Goal: Transaction & Acquisition: Purchase product/service

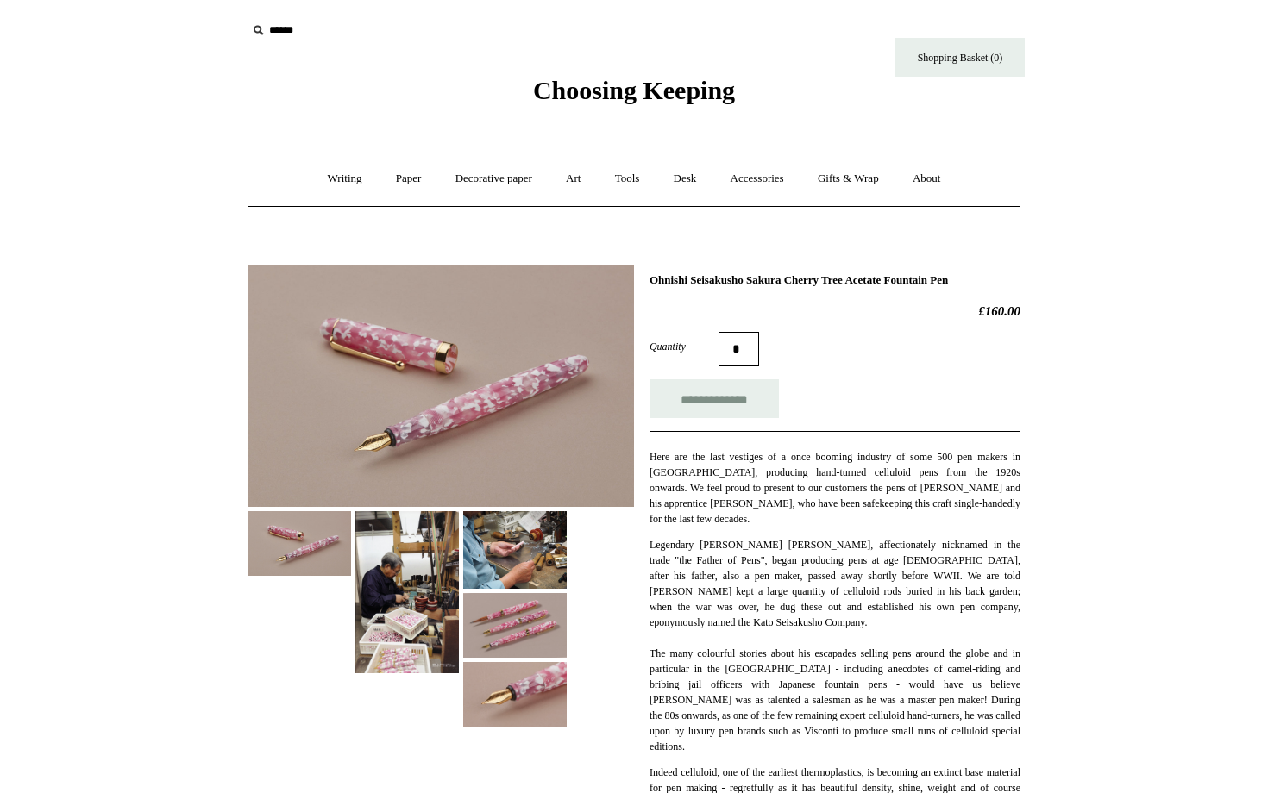
click at [529, 546] on img at bounding box center [514, 550] width 103 height 78
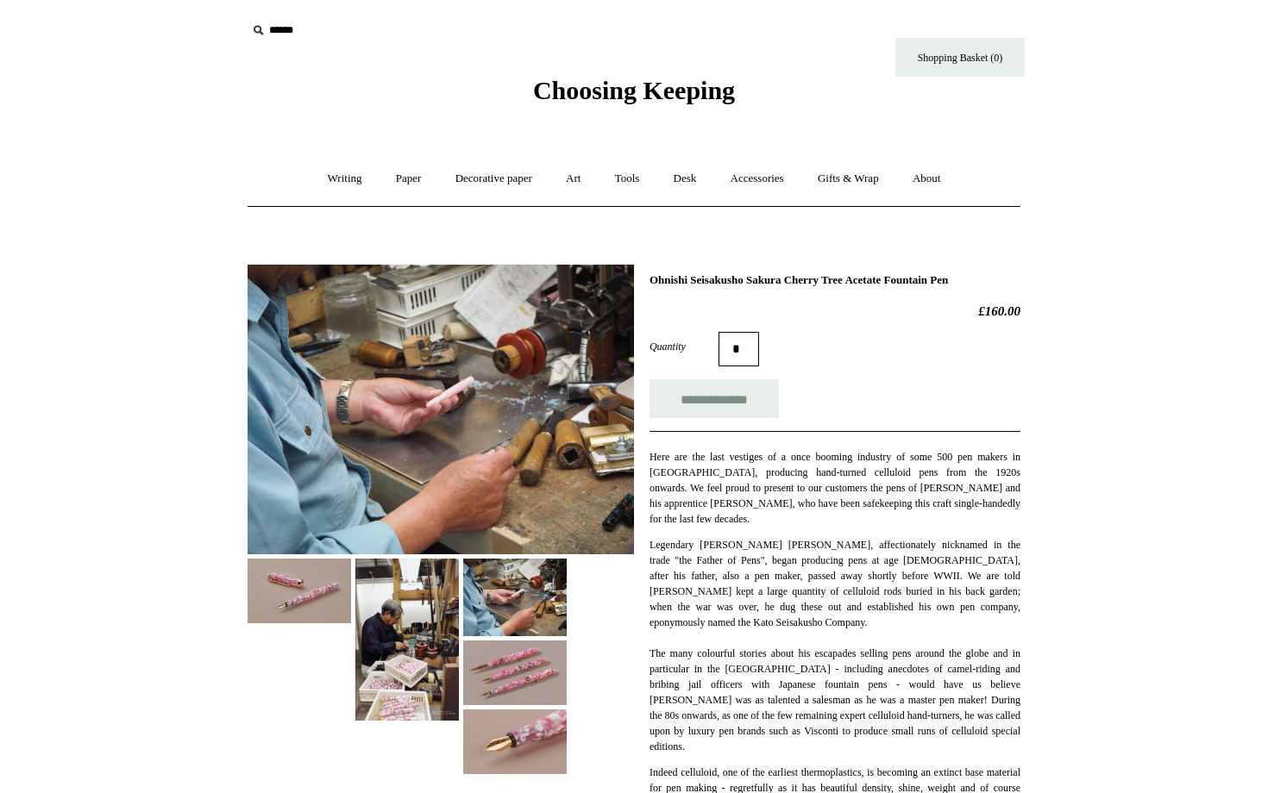
click at [530, 655] on img at bounding box center [514, 673] width 103 height 65
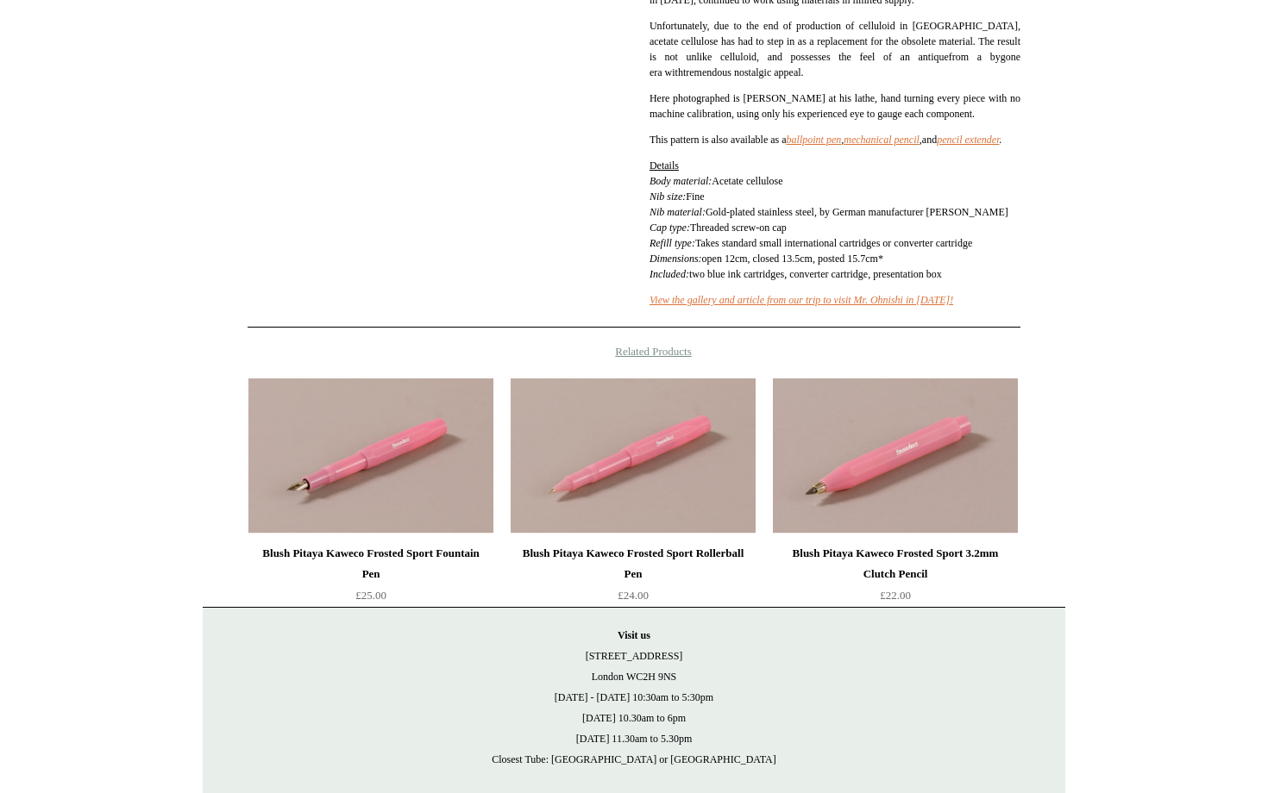
scroll to position [872, 0]
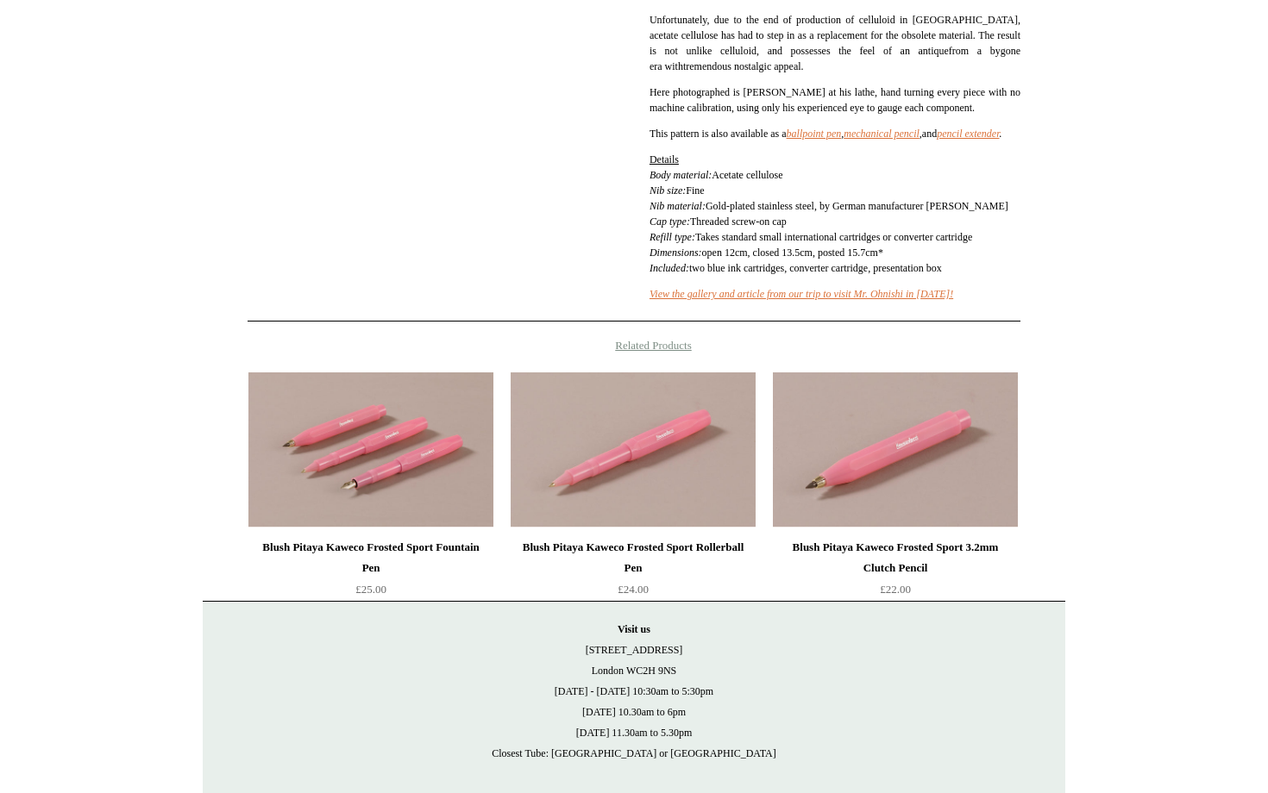
click at [452, 517] on img at bounding box center [370, 450] width 245 height 155
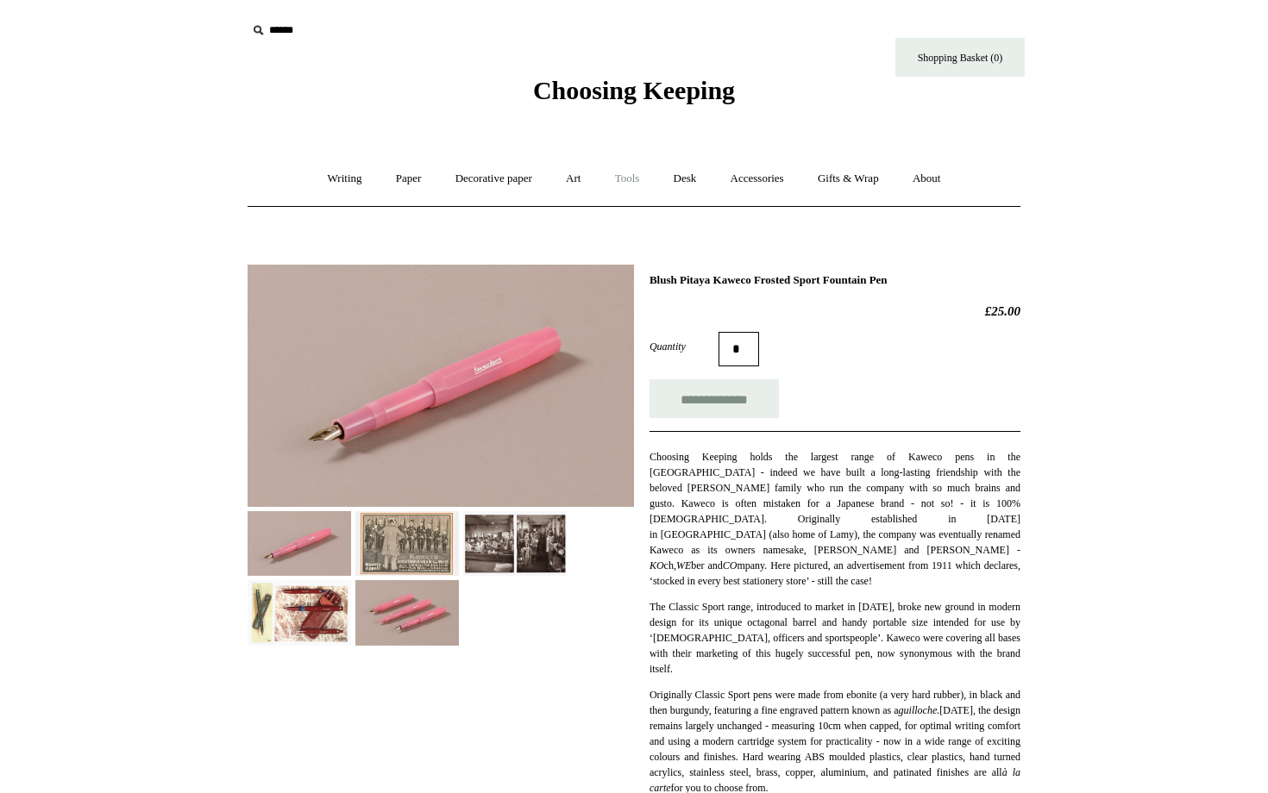
click at [631, 183] on link "Tools +" at bounding box center [627, 179] width 56 height 46
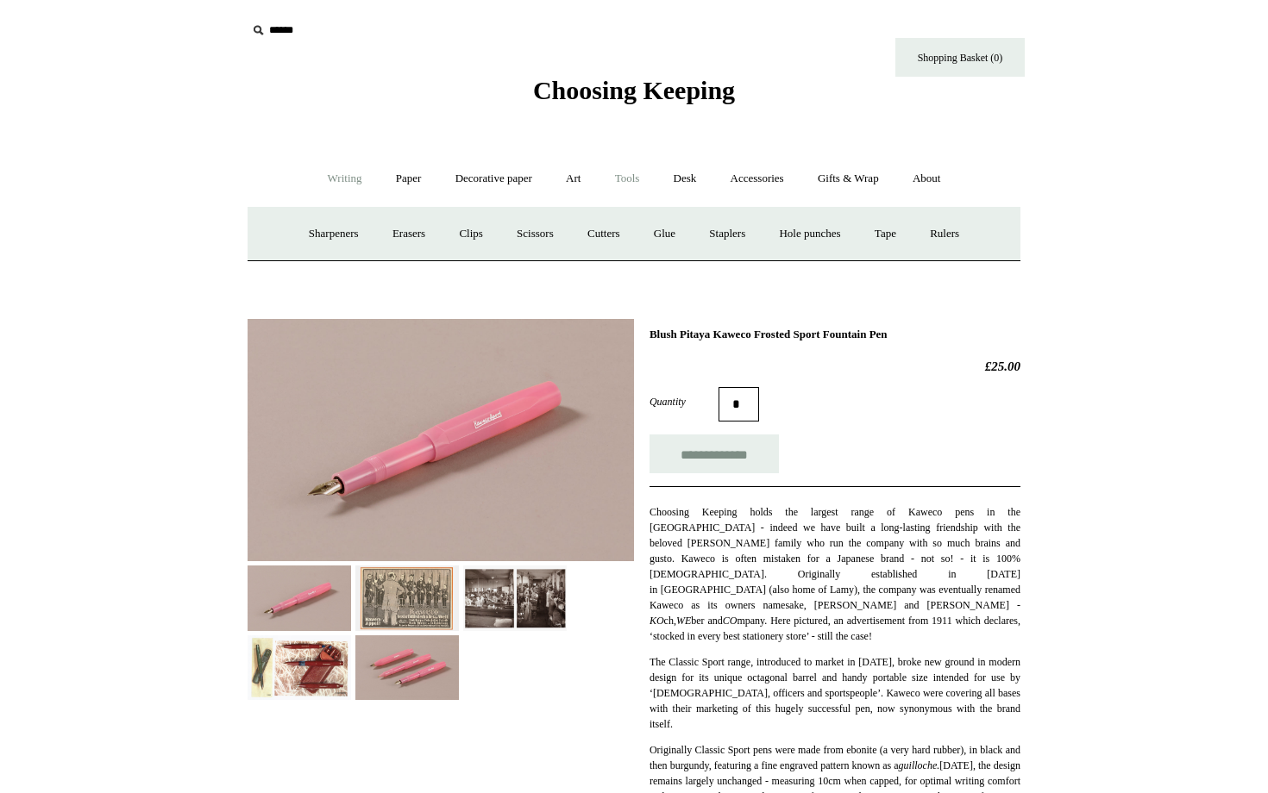
click at [348, 182] on link "Writing +" at bounding box center [345, 179] width 66 height 46
click at [431, 238] on link "Fountain pens +" at bounding box center [423, 234] width 94 height 46
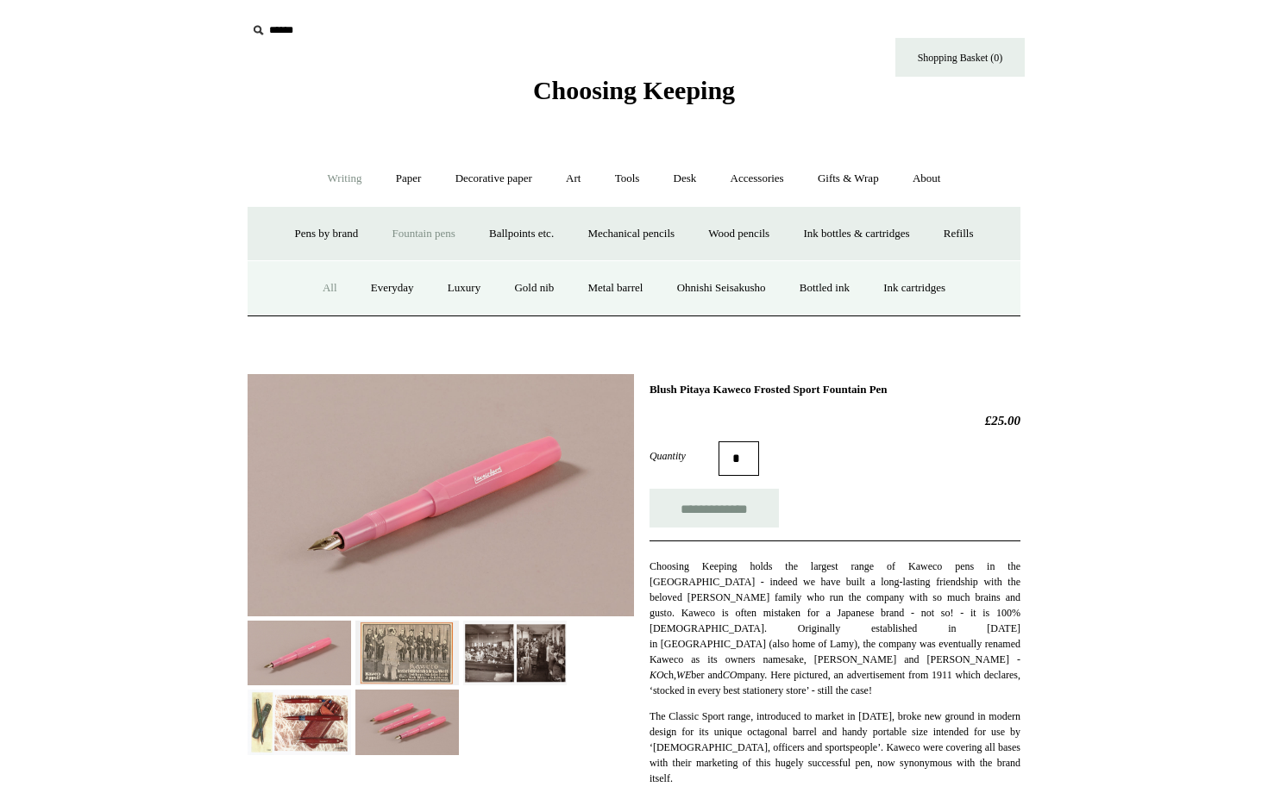
click at [312, 281] on link "All" at bounding box center [330, 289] width 46 height 46
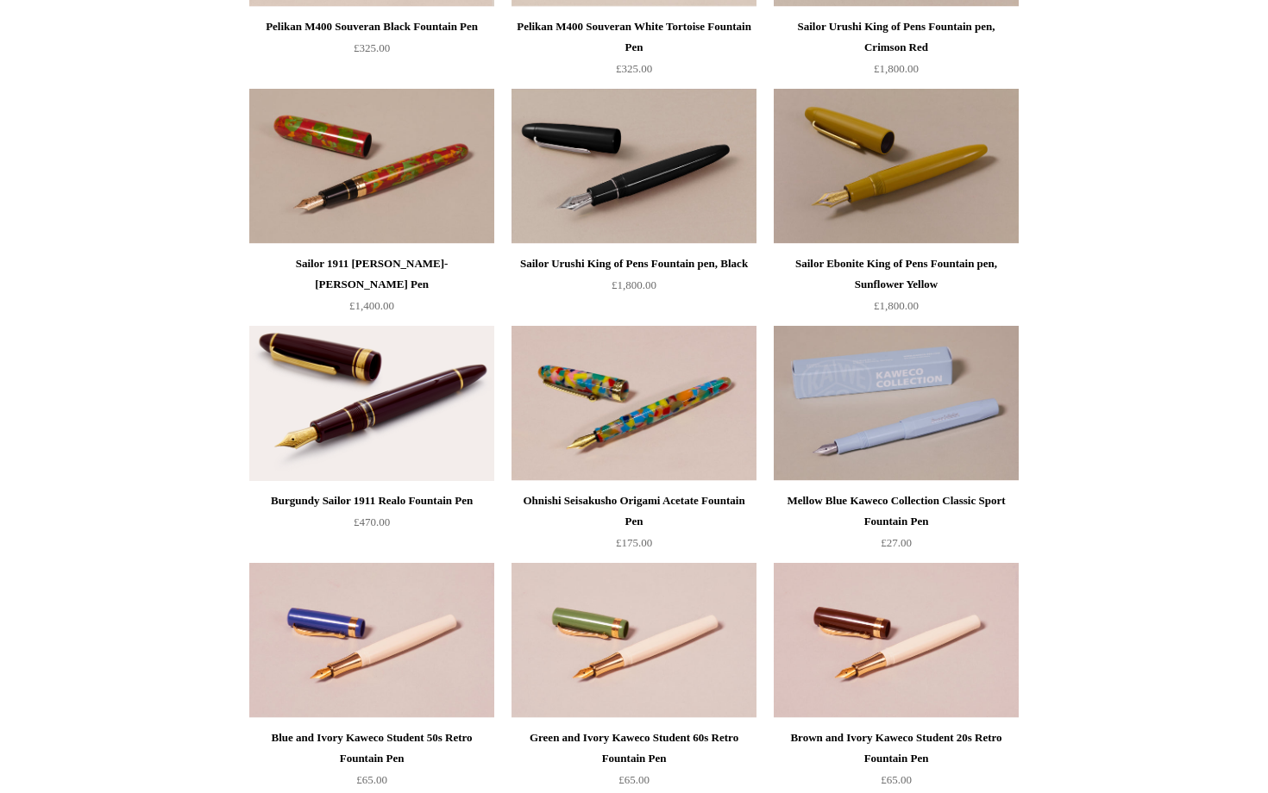
scroll to position [5356, 0]
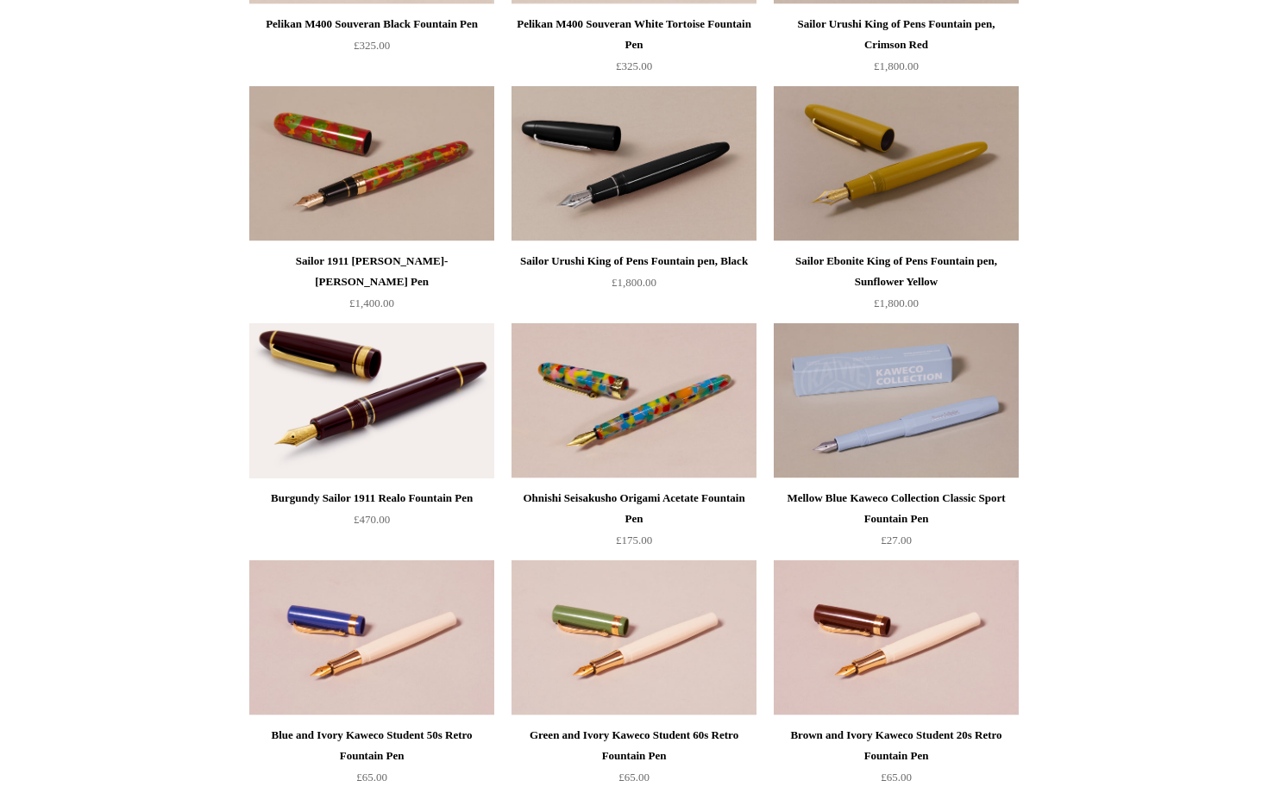
click at [612, 496] on div "Ohnishi Seisakusho Origami Acetate Fountain Pen" at bounding box center [634, 508] width 236 height 41
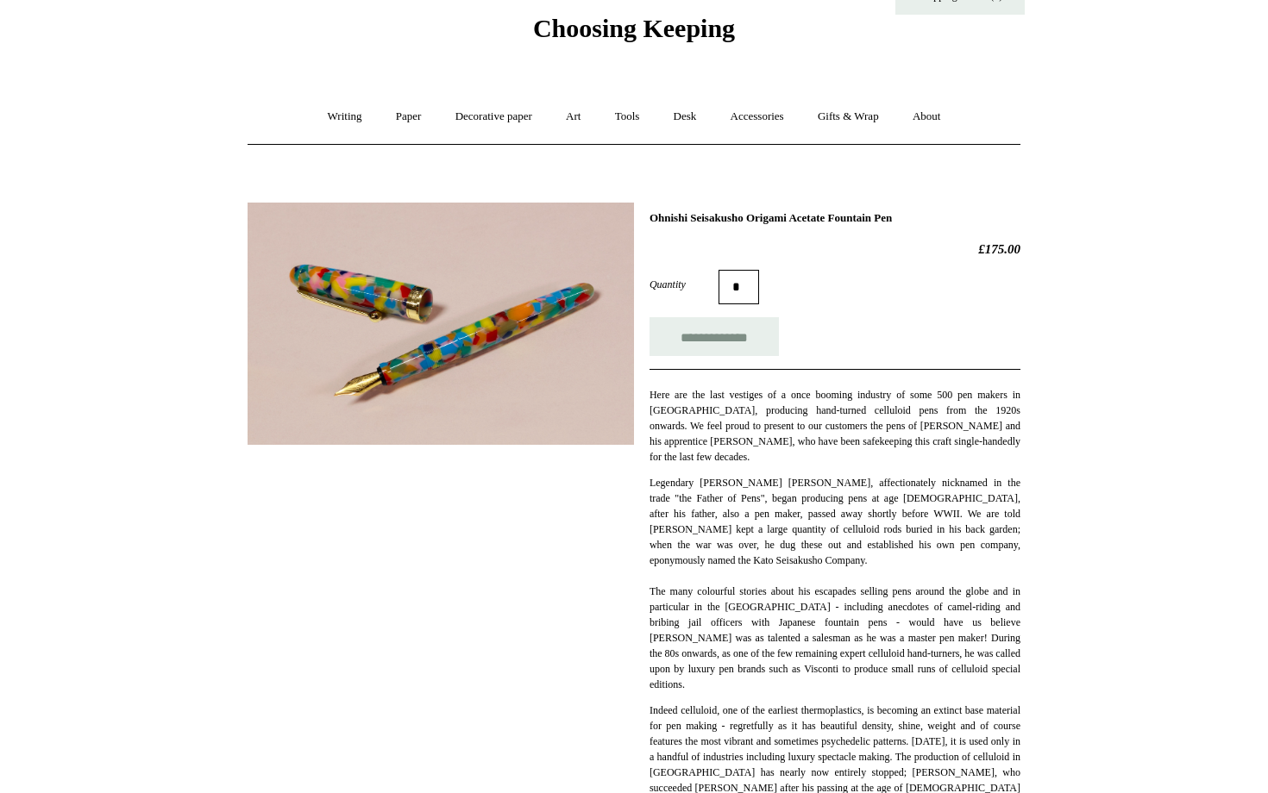
scroll to position [58, 0]
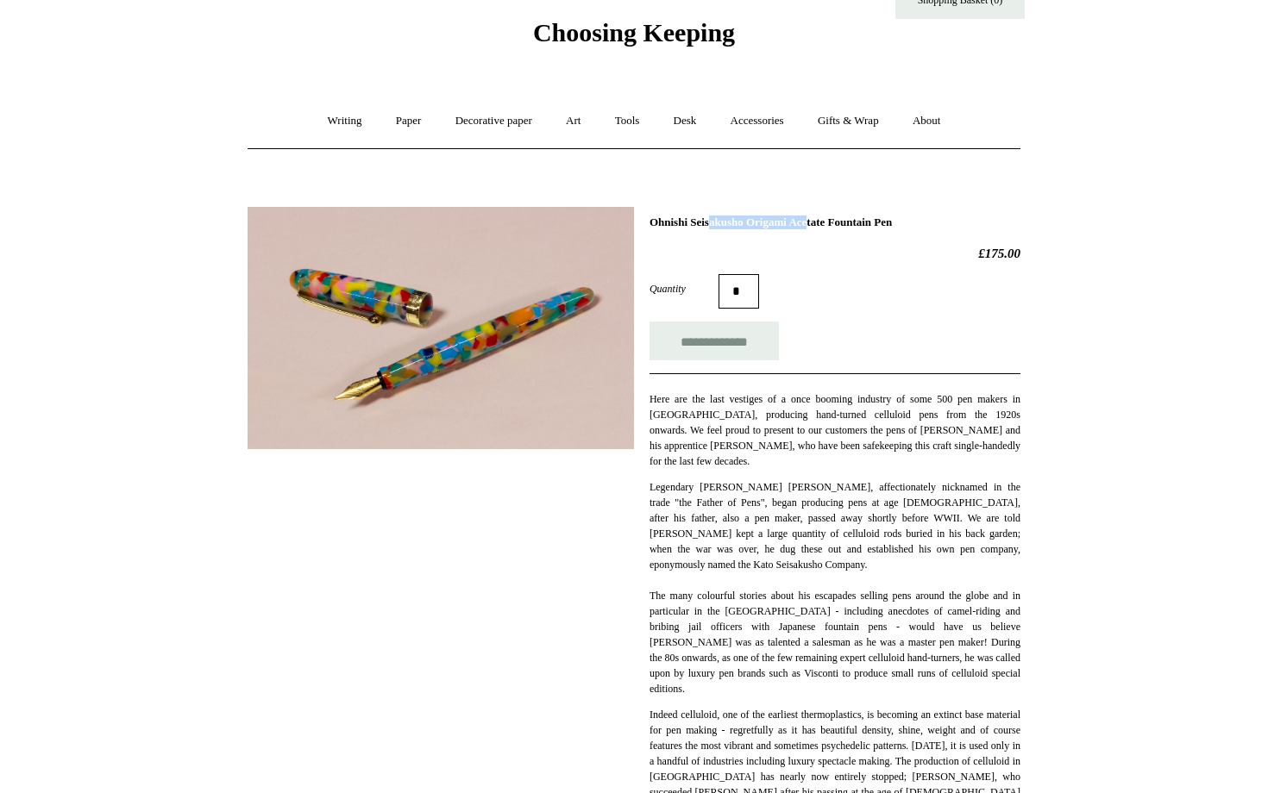
drag, startPoint x: 649, startPoint y: 223, endPoint x: 762, endPoint y: 220, distance: 113.0
click at [762, 220] on div "**********" at bounding box center [634, 665] width 773 height 943
